Goal: Information Seeking & Learning: Learn about a topic

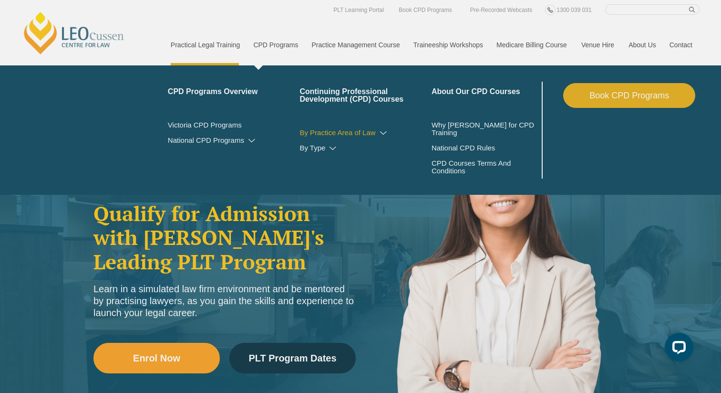
click at [373, 133] on div "PLT Unpacked: In One Hour Get answers to key questions about PLT to help you pl…" at bounding box center [360, 196] width 721 height 393
